Goal: Find specific page/section: Find specific page/section

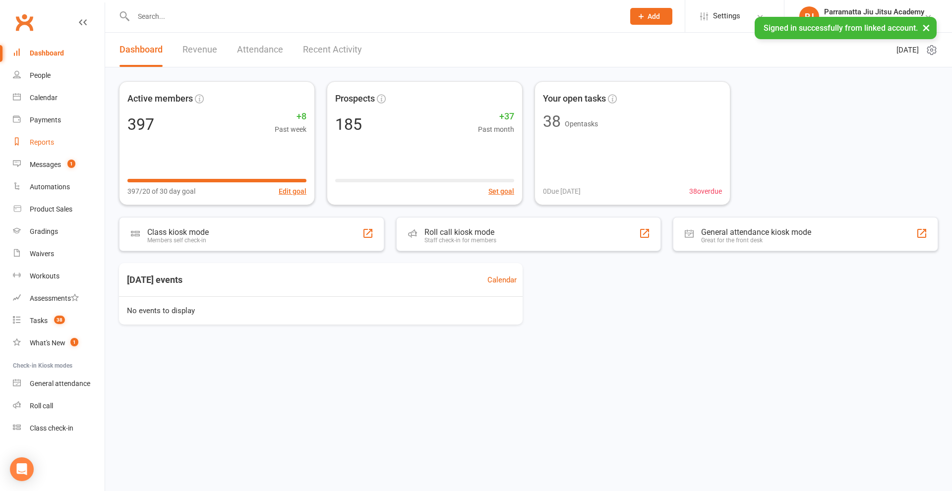
click at [48, 148] on link "Reports" at bounding box center [59, 142] width 92 height 22
select select "25"
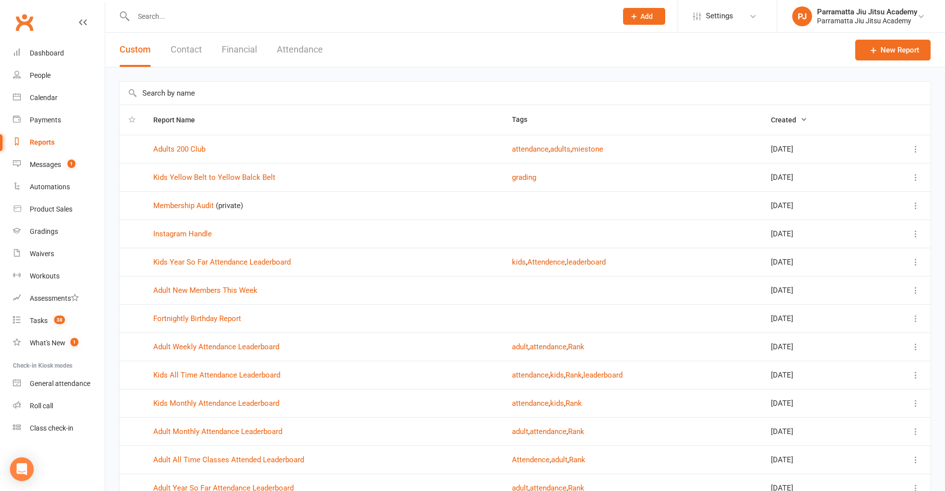
click at [188, 19] on input "text" at bounding box center [370, 16] width 480 height 14
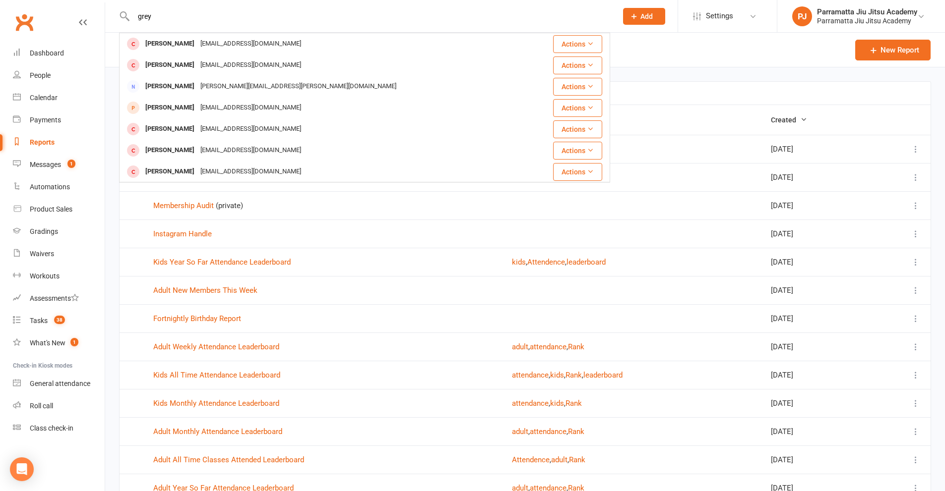
type input "grey"
drag, startPoint x: 130, startPoint y: 202, endPoint x: 118, endPoint y: 196, distance: 13.8
click at [130, 203] on td at bounding box center [132, 205] width 25 height 28
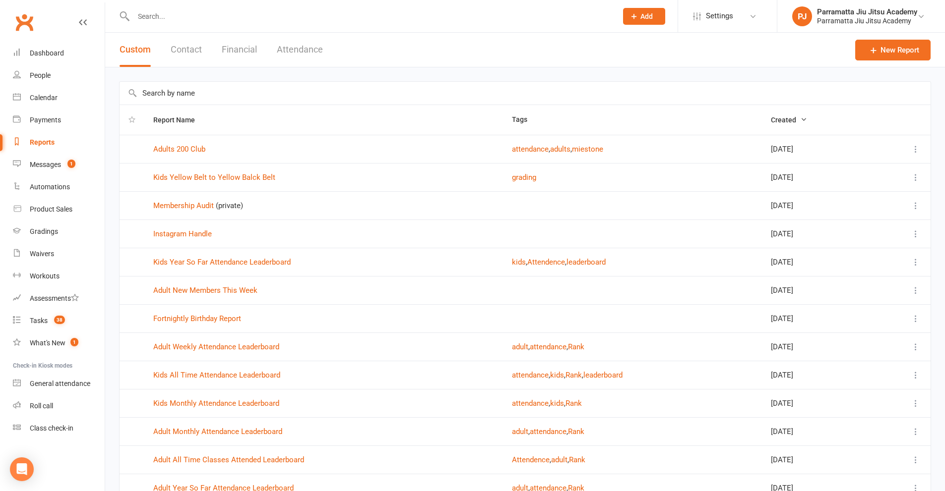
click at [45, 141] on div "Reports" at bounding box center [42, 142] width 25 height 8
click at [213, 92] on input "text" at bounding box center [525, 93] width 811 height 23
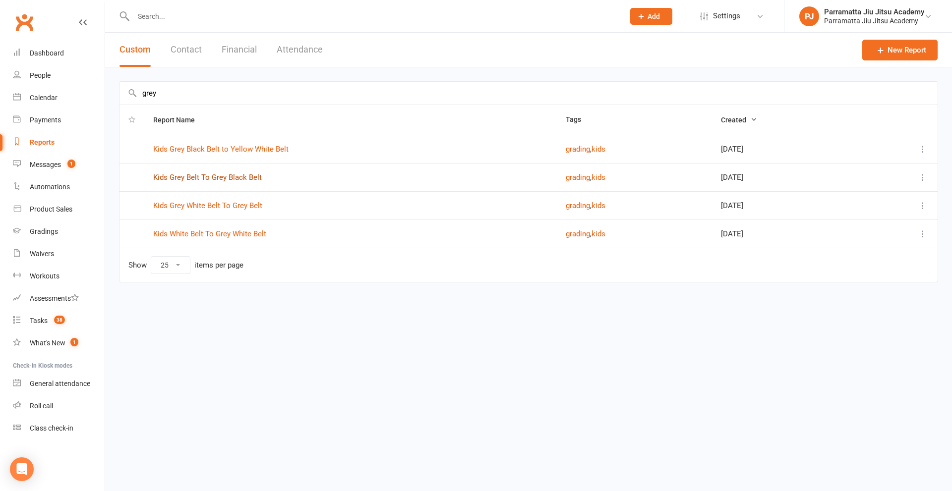
type input "grey"
click at [250, 176] on link "Kids Grey Belt To Grey Black Belt" at bounding box center [207, 177] width 109 height 9
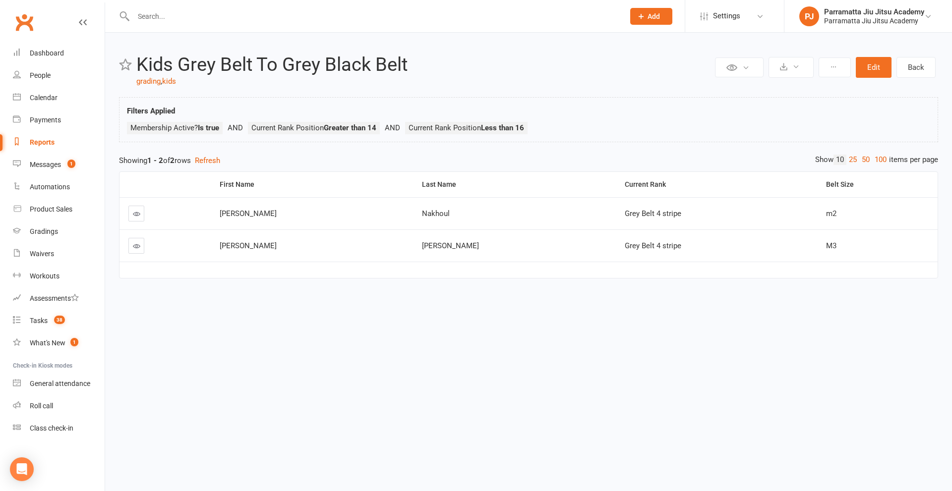
click at [42, 142] on div "Reports" at bounding box center [42, 142] width 25 height 8
select select "25"
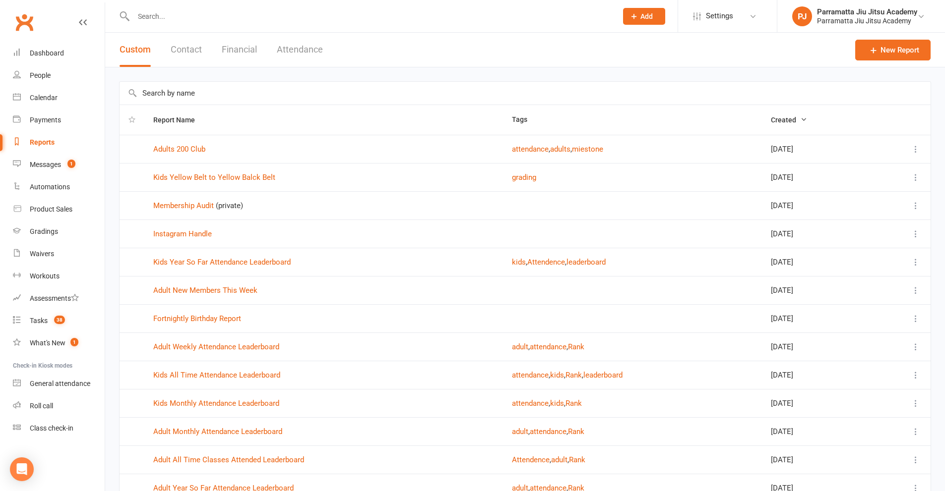
click at [193, 98] on input "text" at bounding box center [525, 93] width 811 height 23
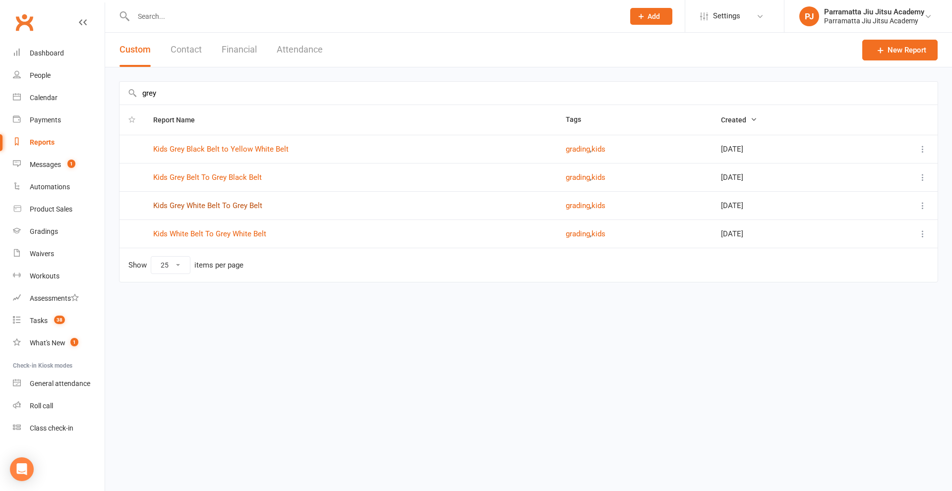
type input "grey"
click at [216, 204] on link "Kids Grey White Belt To Grey Belt" at bounding box center [207, 205] width 109 height 9
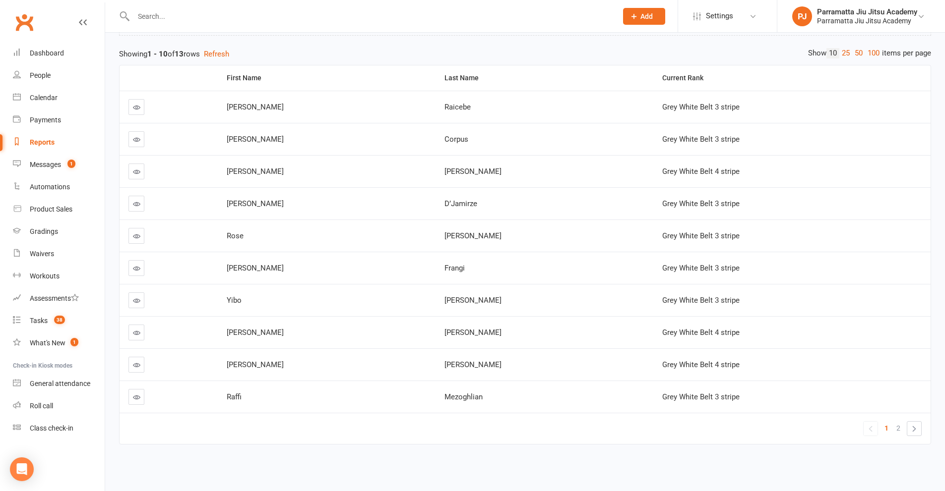
scroll to position [107, 0]
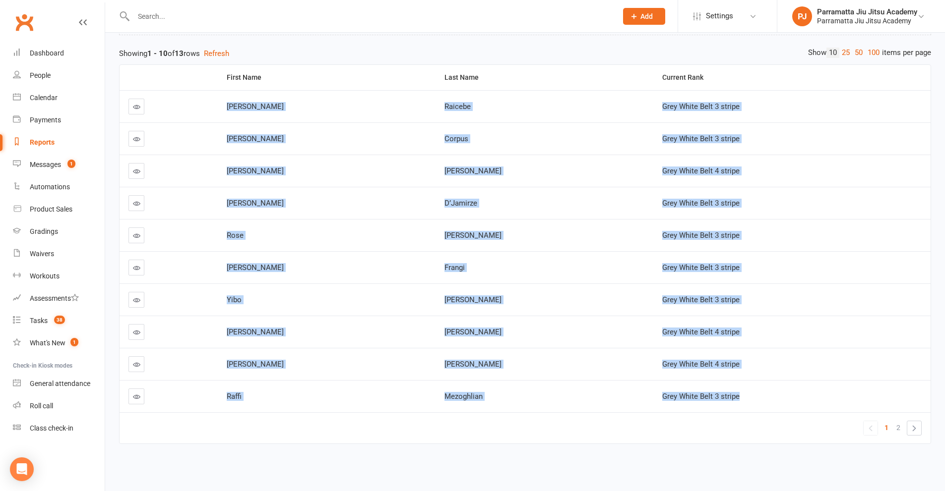
drag, startPoint x: 704, startPoint y: 400, endPoint x: 242, endPoint y: 105, distance: 548.3
click at [242, 105] on tbody "[PERSON_NAME] Grey White Belt 3 stripe [PERSON_NAME] Jaz Corpus Grey White Belt…" at bounding box center [525, 251] width 811 height 322
copy tbody "[PERSON_NAME] Grey White Belt 3 stripe [PERSON_NAME] Jaz Corpus Grey White Belt…"
